Goal: Task Accomplishment & Management: Use online tool/utility

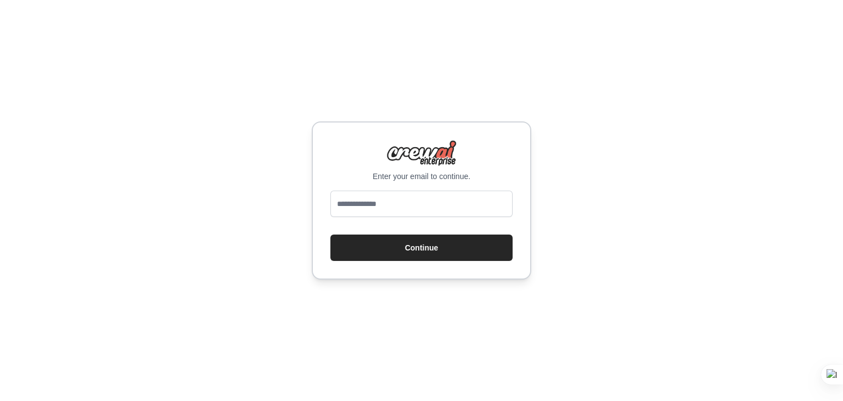
click at [246, 221] on div "Enter your email to continue. Continue" at bounding box center [421, 200] width 843 height 401
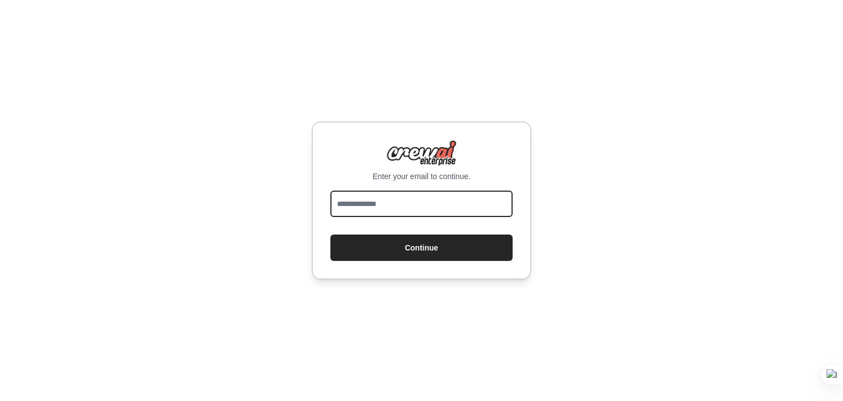
click at [368, 202] on input "email" at bounding box center [421, 204] width 182 height 26
type input "**********"
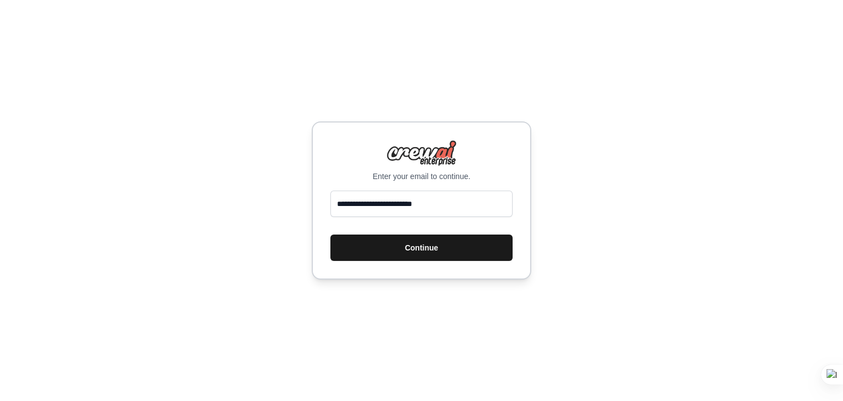
click at [390, 242] on button "Continue" at bounding box center [421, 247] width 182 height 26
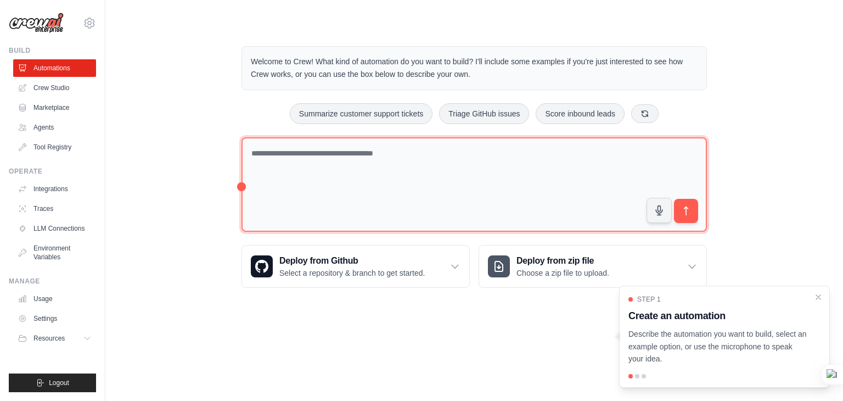
click at [339, 187] on textarea at bounding box center [475, 184] width 466 height 95
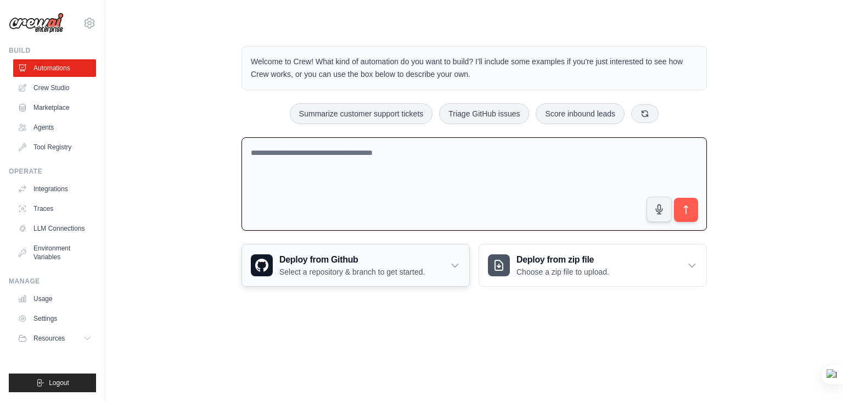
click at [354, 264] on h3 "Deploy from Github" at bounding box center [351, 259] width 145 height 13
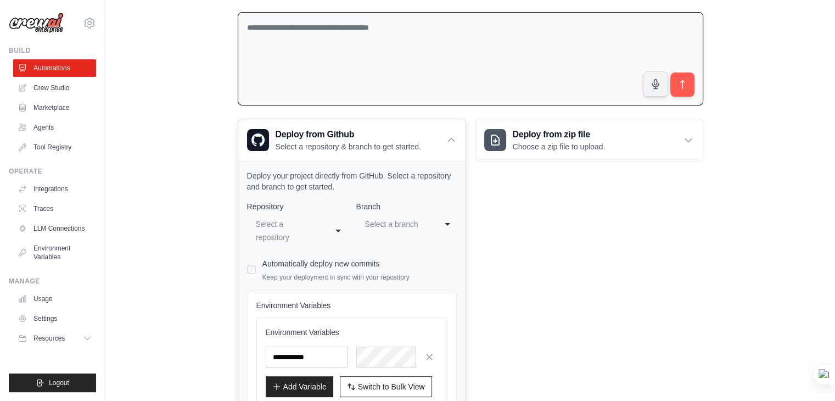
scroll to position [209, 0]
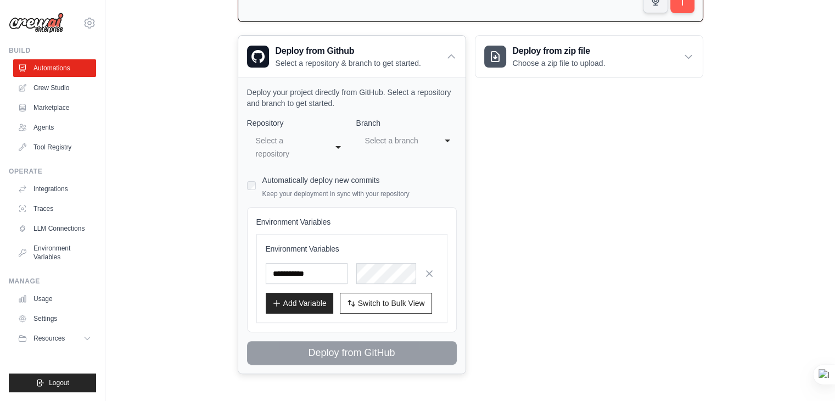
click at [257, 154] on div "Select a repository" at bounding box center [286, 147] width 61 height 26
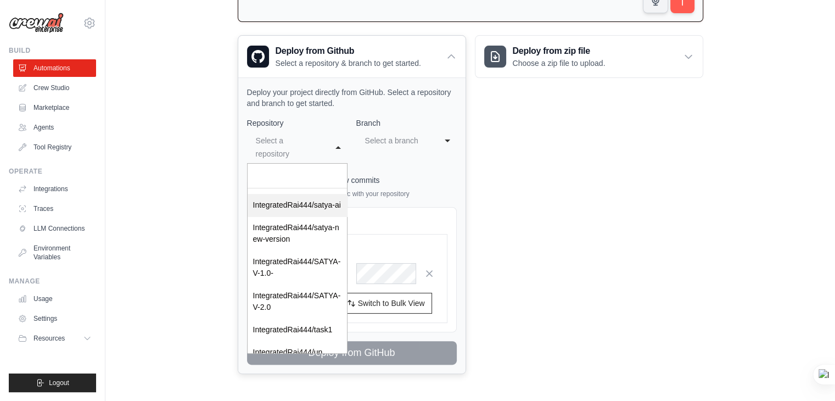
scroll to position [358, 0]
select select "*********"
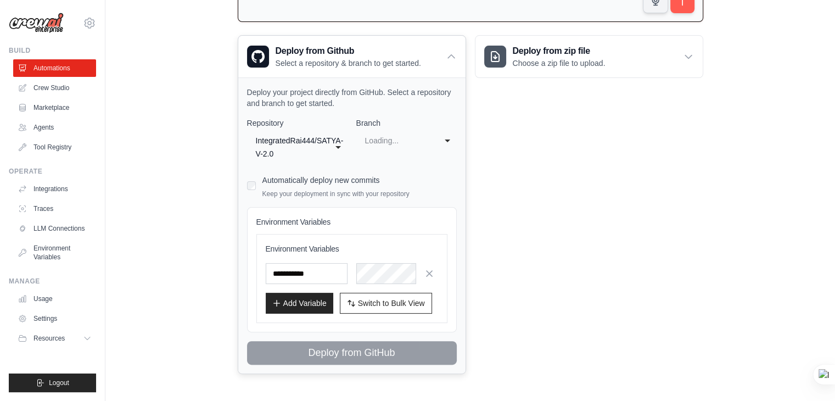
scroll to position [0, 0]
click at [262, 326] on div "Environment Variables Environment Variables Add Variable Switch to Bulk View Sw…" at bounding box center [352, 269] width 210 height 125
select select "****"
click at [382, 139] on div "main" at bounding box center [395, 140] width 61 height 13
click at [228, 243] on div "Welcome to Crew! What kind of automation do you want to build? I'll include som…" at bounding box center [471, 106] width 492 height 572
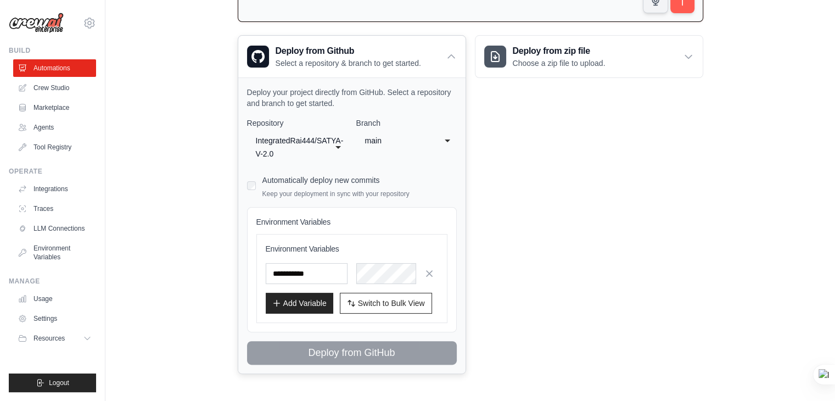
click at [255, 188] on div "Automatically deploy new commits Keep your deployment in sync with your reposit…" at bounding box center [352, 185] width 210 height 26
click at [286, 264] on input "text" at bounding box center [307, 273] width 82 height 21
type input "**********"
click at [432, 270] on icon "button" at bounding box center [429, 272] width 11 height 11
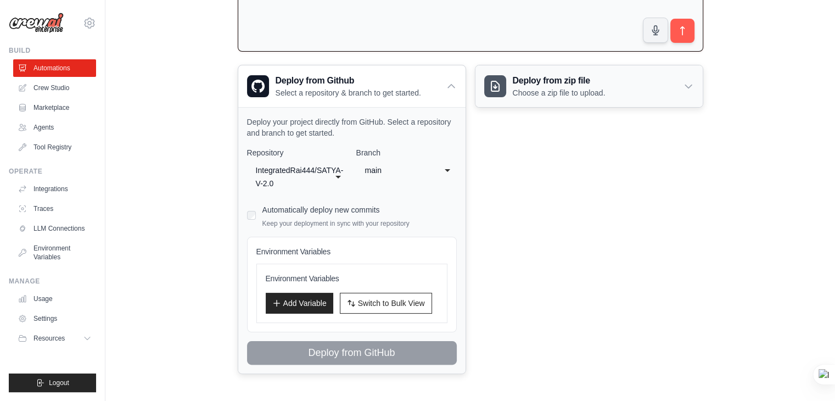
click at [505, 98] on div "Deploy from zip file Choose a zip file to upload." at bounding box center [588, 86] width 227 height 42
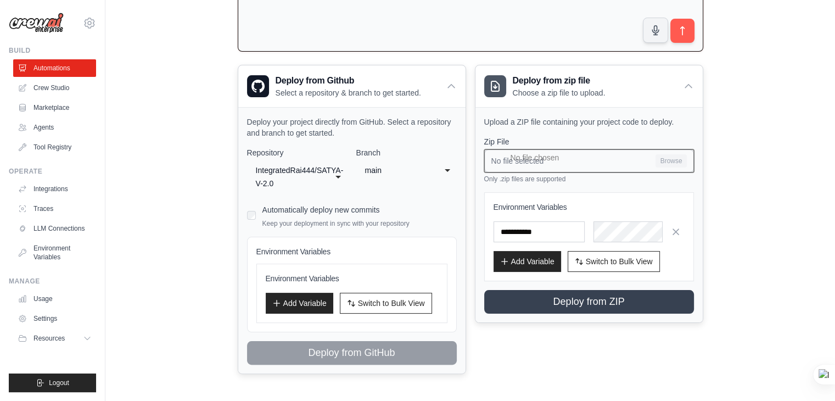
click at [513, 163] on input "No file selected Browse" at bounding box center [589, 160] width 210 height 23
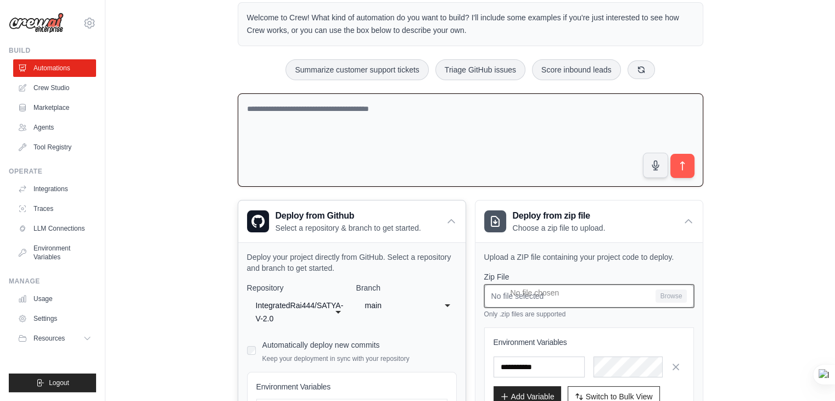
scroll to position [0, 0]
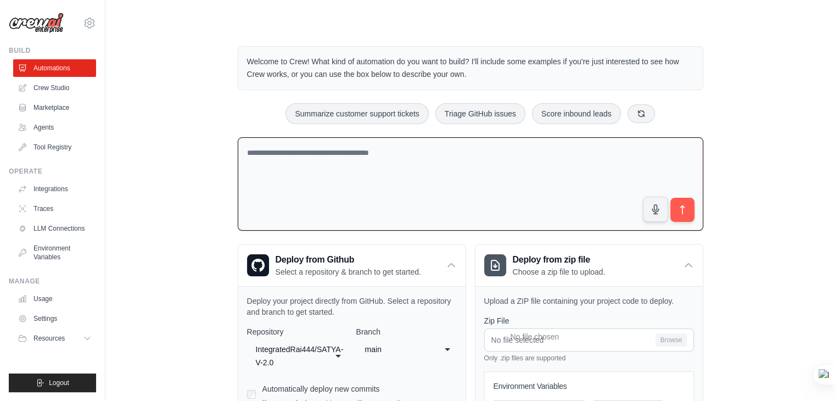
click at [299, 165] on textarea at bounding box center [471, 184] width 466 height 94
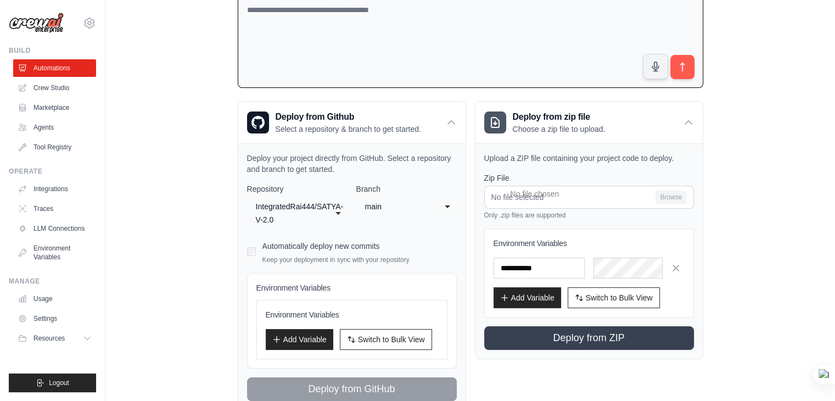
scroll to position [145, 0]
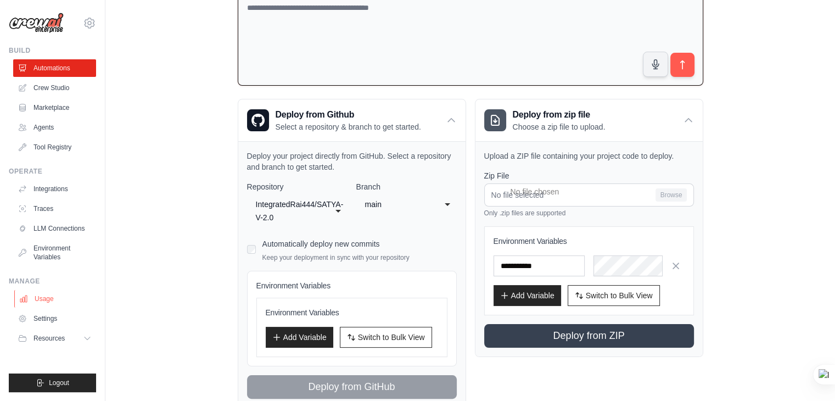
click at [48, 293] on link "Usage" at bounding box center [55, 299] width 83 height 18
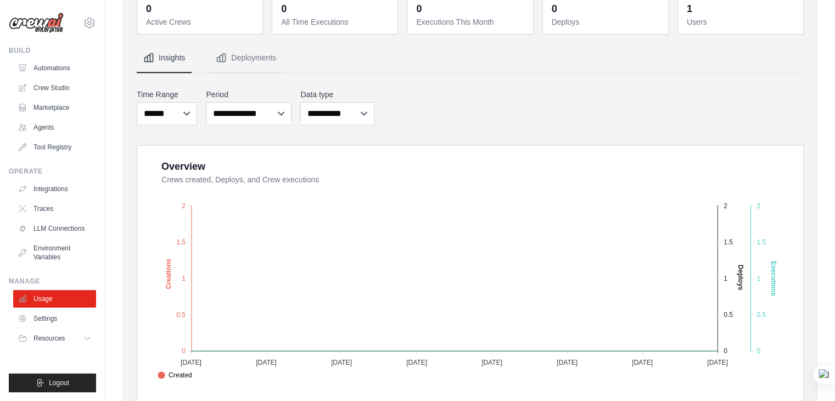
scroll to position [64, 0]
click at [77, 232] on link "LLM Connections" at bounding box center [55, 229] width 83 height 18
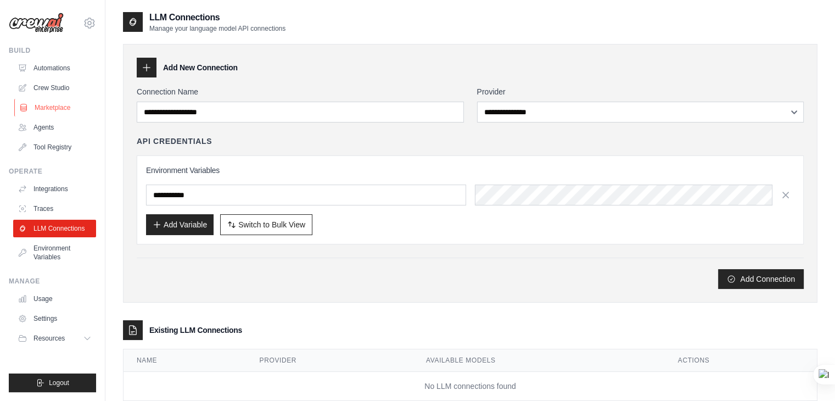
type input "**********"
click at [57, 154] on link "Tool Registry" at bounding box center [55, 147] width 83 height 18
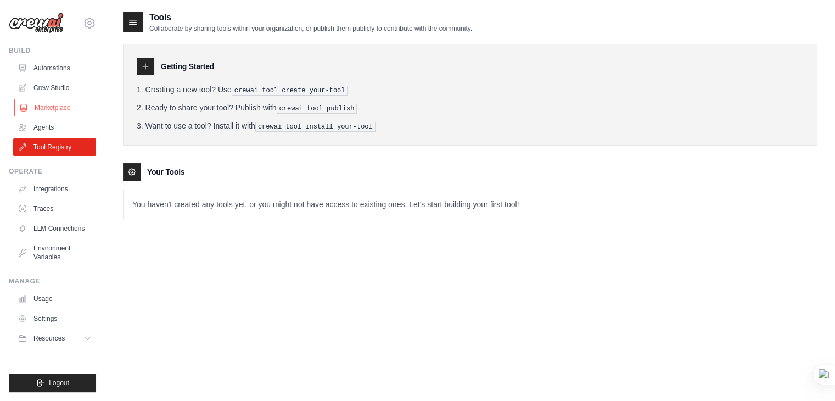
click at [53, 115] on link "Marketplace" at bounding box center [55, 108] width 83 height 18
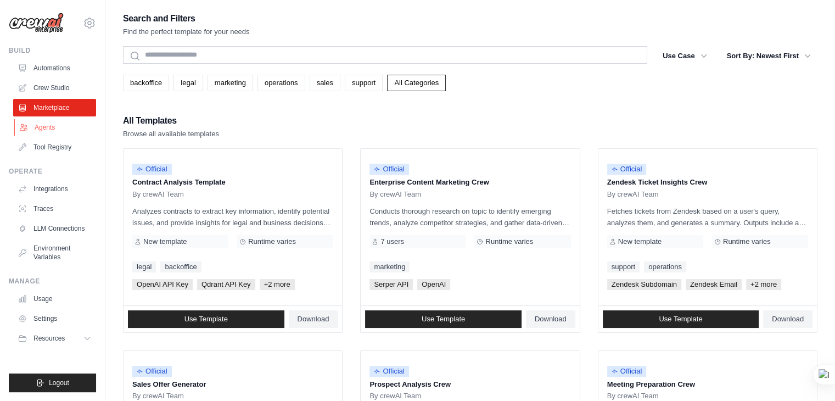
click at [53, 128] on link "Agents" at bounding box center [55, 128] width 83 height 18
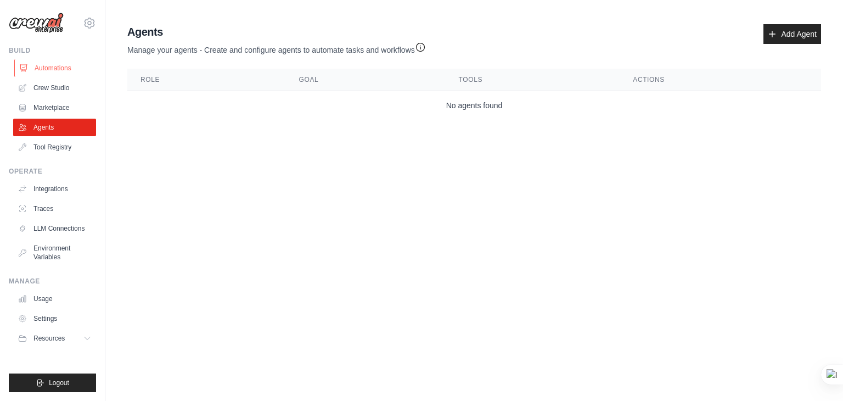
click at [62, 65] on link "Automations" at bounding box center [55, 68] width 83 height 18
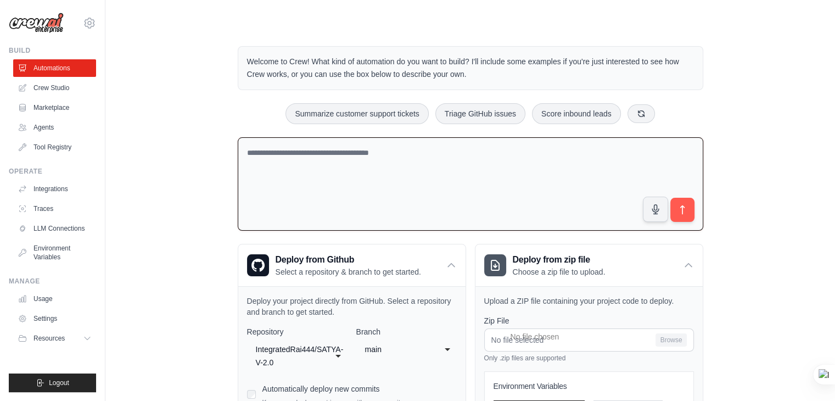
type input "**********"
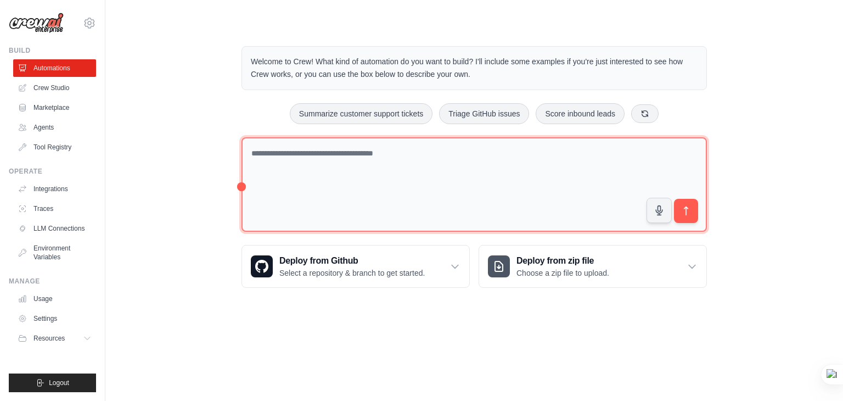
click at [363, 154] on textarea at bounding box center [475, 184] width 466 height 95
paste textarea "**********"
type textarea "**********"
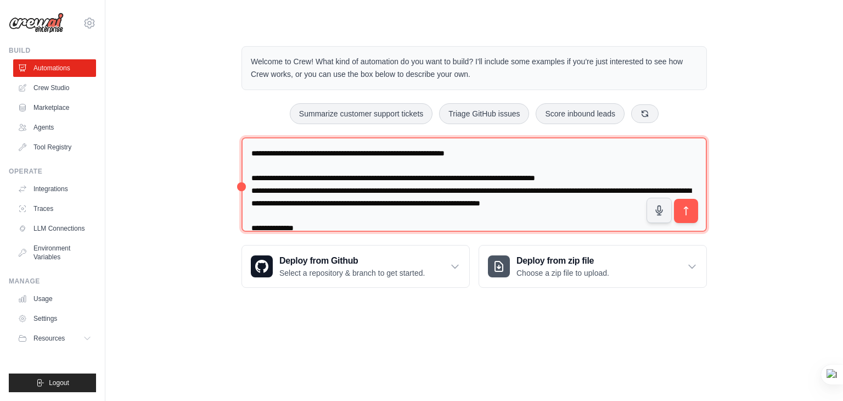
scroll to position [1838, 0]
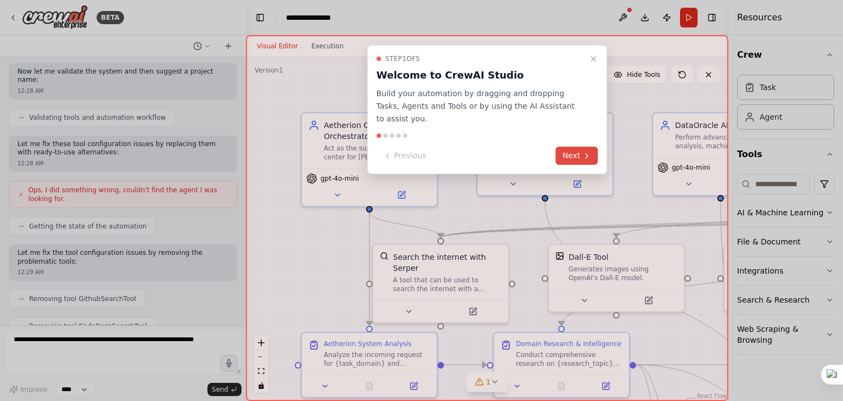
click at [565, 147] on button "Next" at bounding box center [577, 156] width 42 height 18
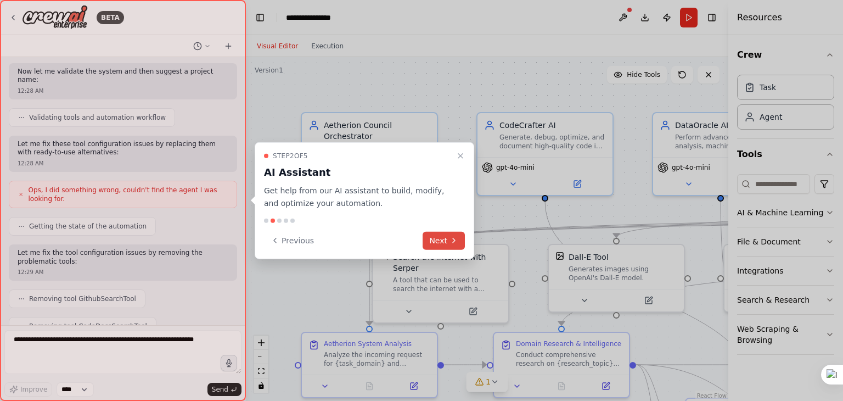
click at [458, 243] on button "Next" at bounding box center [444, 240] width 42 height 18
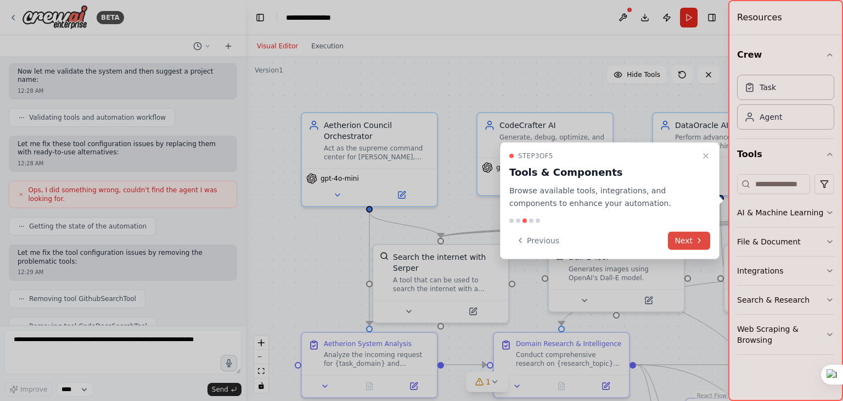
click at [684, 235] on button "Next" at bounding box center [689, 240] width 42 height 18
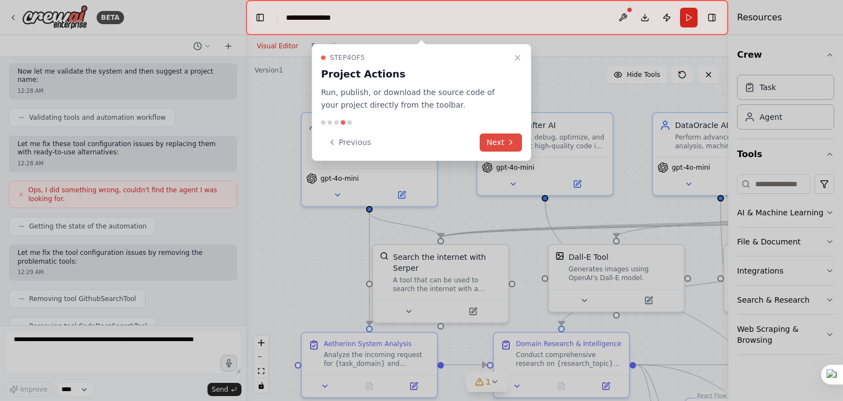
click at [506, 138] on button "Next" at bounding box center [501, 142] width 42 height 18
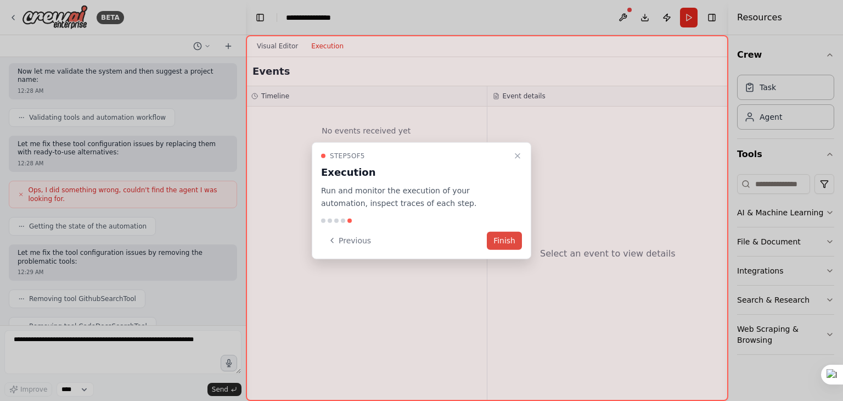
click at [498, 248] on button "Finish" at bounding box center [504, 240] width 35 height 18
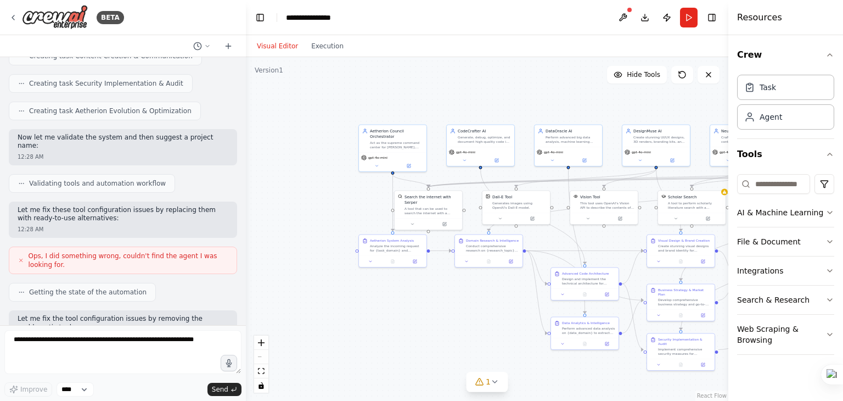
scroll to position [2028, 0]
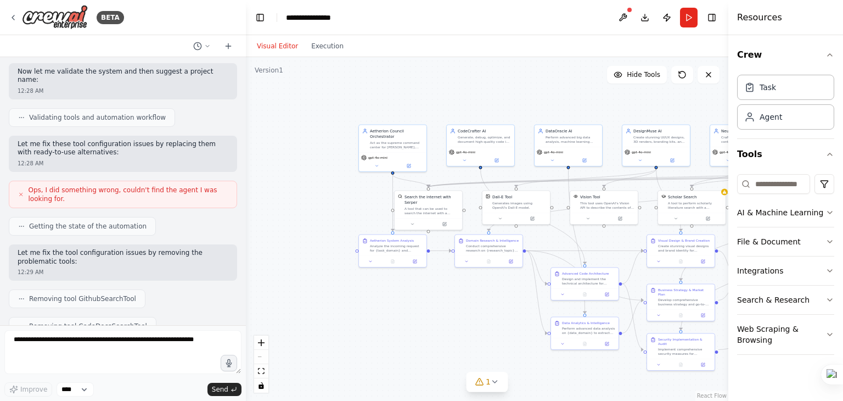
drag, startPoint x: 22, startPoint y: 292, endPoint x: 154, endPoint y: 312, distance: 133.2
click at [154, 372] on div "I'm sorry, reached the maximum number of iterations. Please, ask me to continue…" at bounding box center [123, 390] width 228 height 36
click at [92, 294] on span "Removing tool GithubSearchTool" at bounding box center [82, 298] width 107 height 9
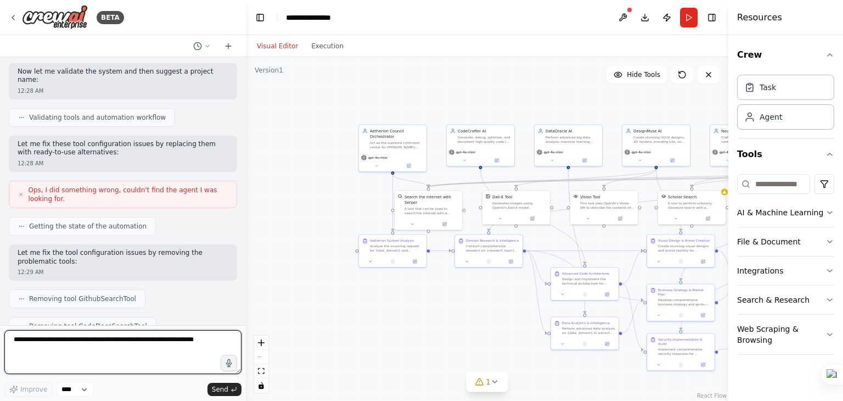
click at [103, 354] on textarea at bounding box center [122, 352] width 237 height 44
type textarea "********"
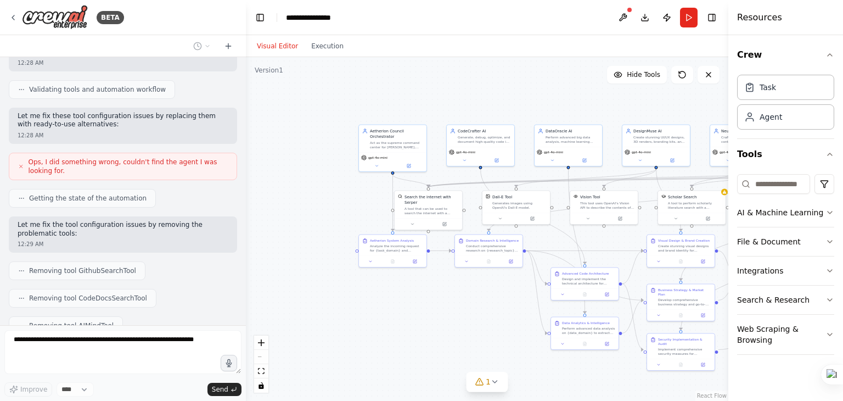
scroll to position [2093, 0]
